Goal: Transaction & Acquisition: Book appointment/travel/reservation

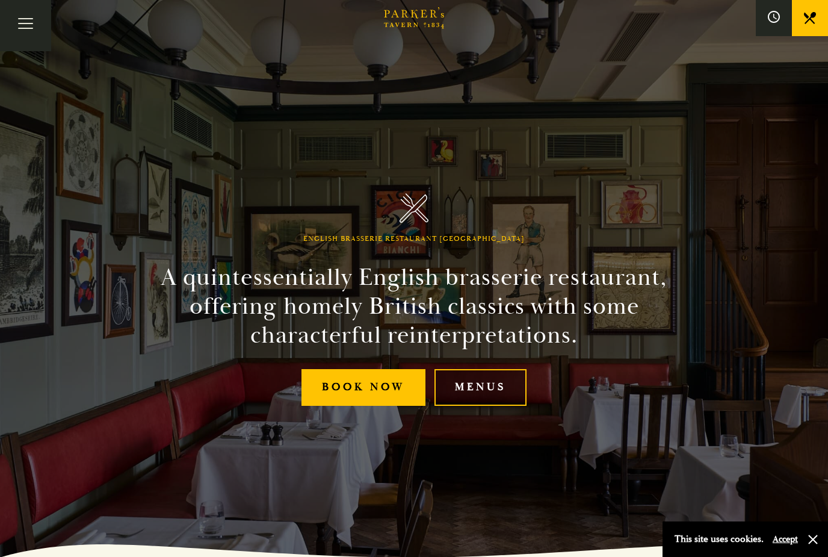
click at [493, 406] on link "Menus" at bounding box center [480, 387] width 92 height 37
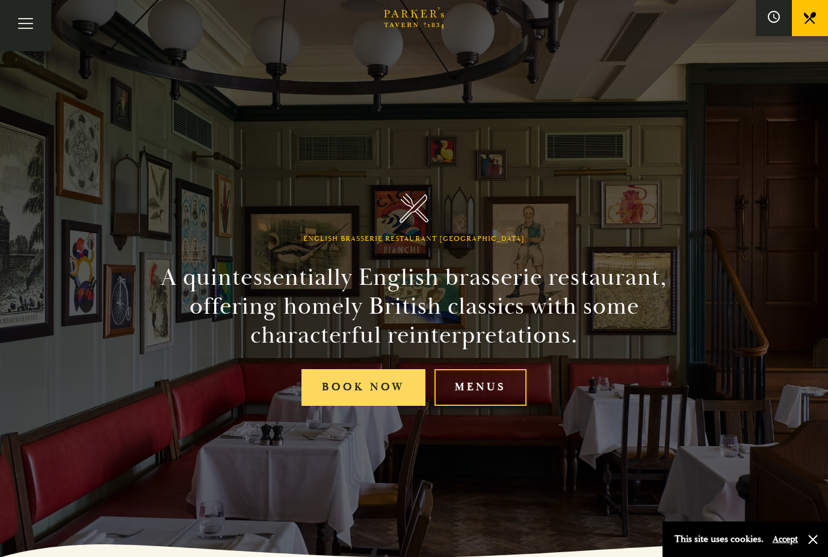
click at [368, 406] on link "Book Now" at bounding box center [363, 387] width 124 height 37
click at [577, 1] on div "English Brasserie Restaurant Cambridge A quintessentially English brasserie res…" at bounding box center [414, 278] width 722 height 557
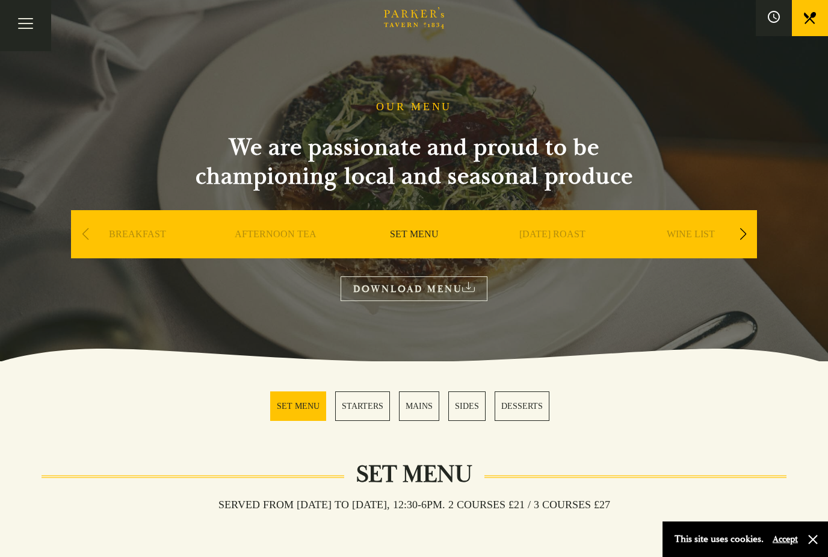
click at [744, 238] on div "Next slide" at bounding box center [743, 234] width 16 height 26
click at [747, 234] on div "Next slide" at bounding box center [743, 234] width 16 height 26
click at [748, 238] on div "Next slide" at bounding box center [743, 234] width 16 height 26
click at [419, 229] on link "A LA CARTE" at bounding box center [414, 252] width 56 height 48
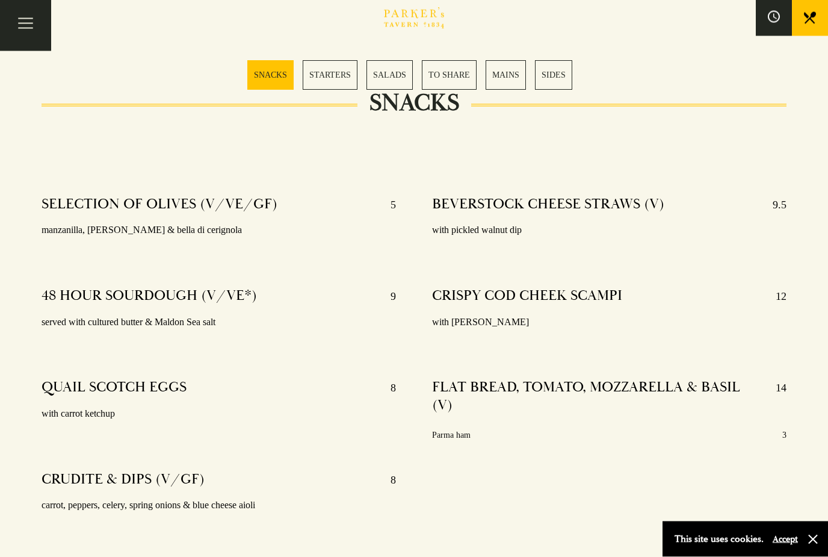
scroll to position [372, 0]
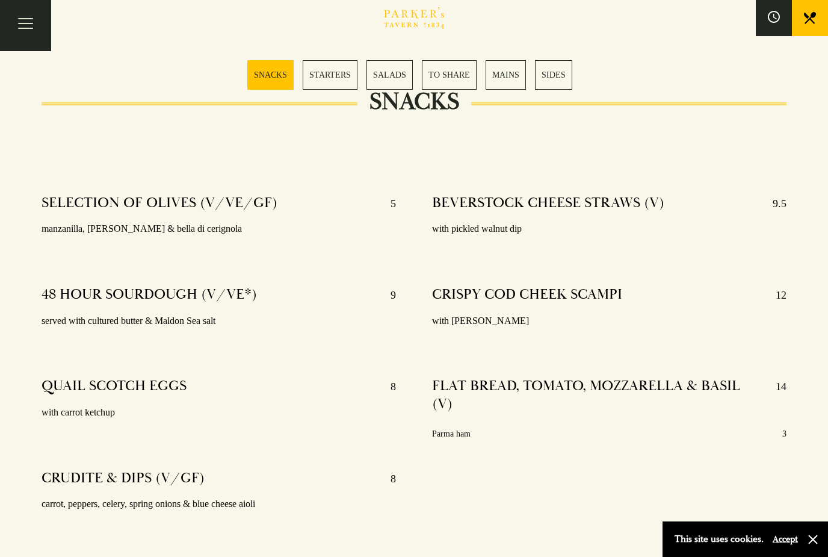
click at [501, 79] on link "MAINS" at bounding box center [506, 74] width 40 height 29
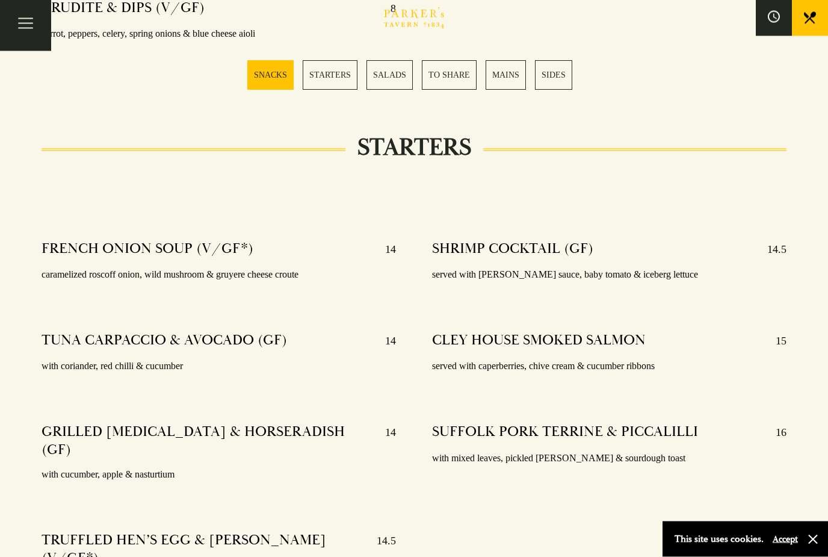
scroll to position [838, 0]
